Goal: Task Accomplishment & Management: Use online tool/utility

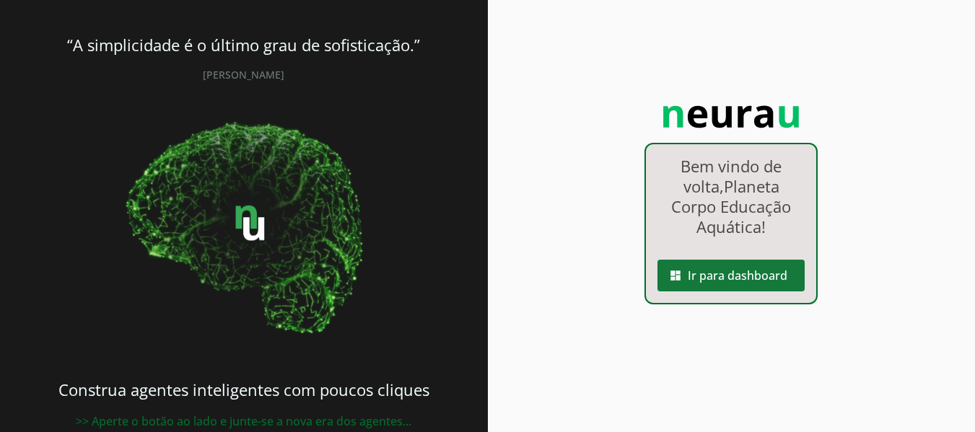
click at [699, 281] on span at bounding box center [730, 275] width 147 height 35
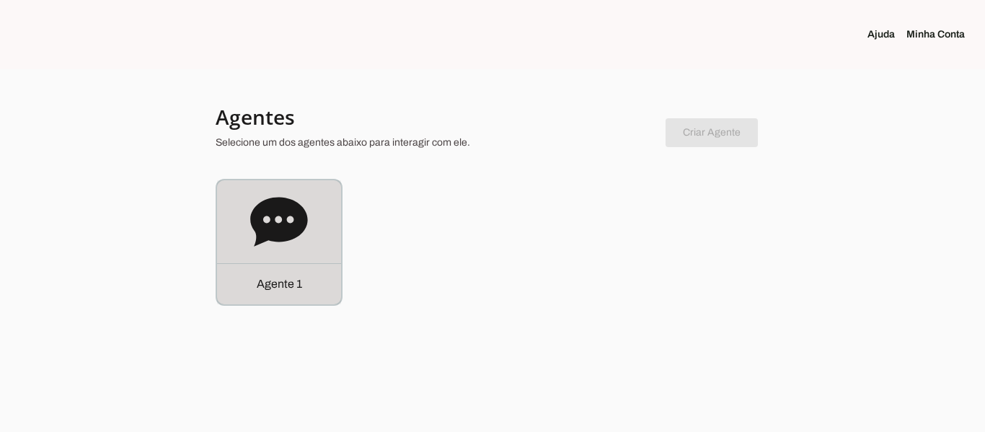
click at [296, 271] on div "Agente 1" at bounding box center [279, 283] width 124 height 41
